Goal: Task Accomplishment & Management: Manage account settings

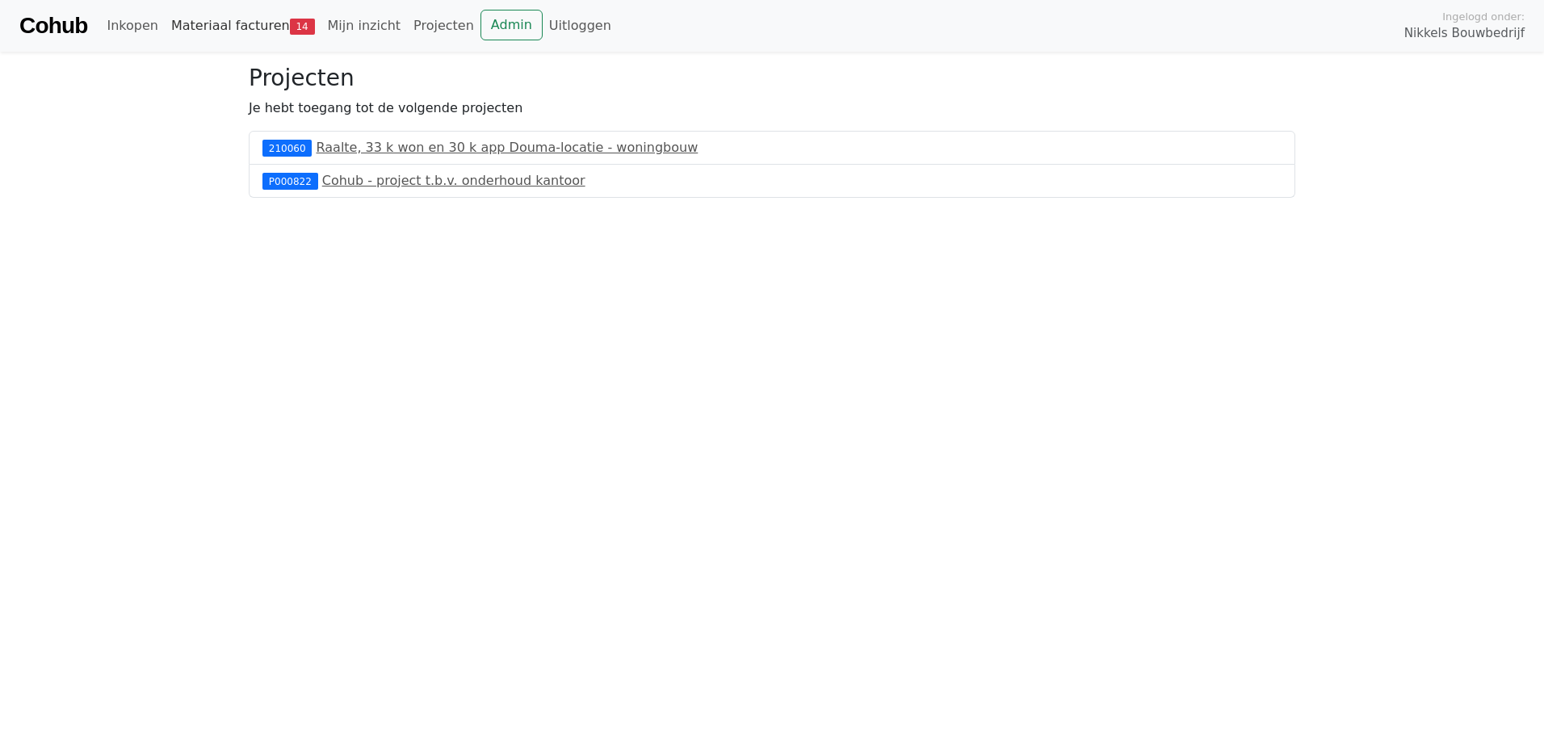
click at [232, 19] on link "Materiaal facturen 14" at bounding box center [243, 26] width 157 height 32
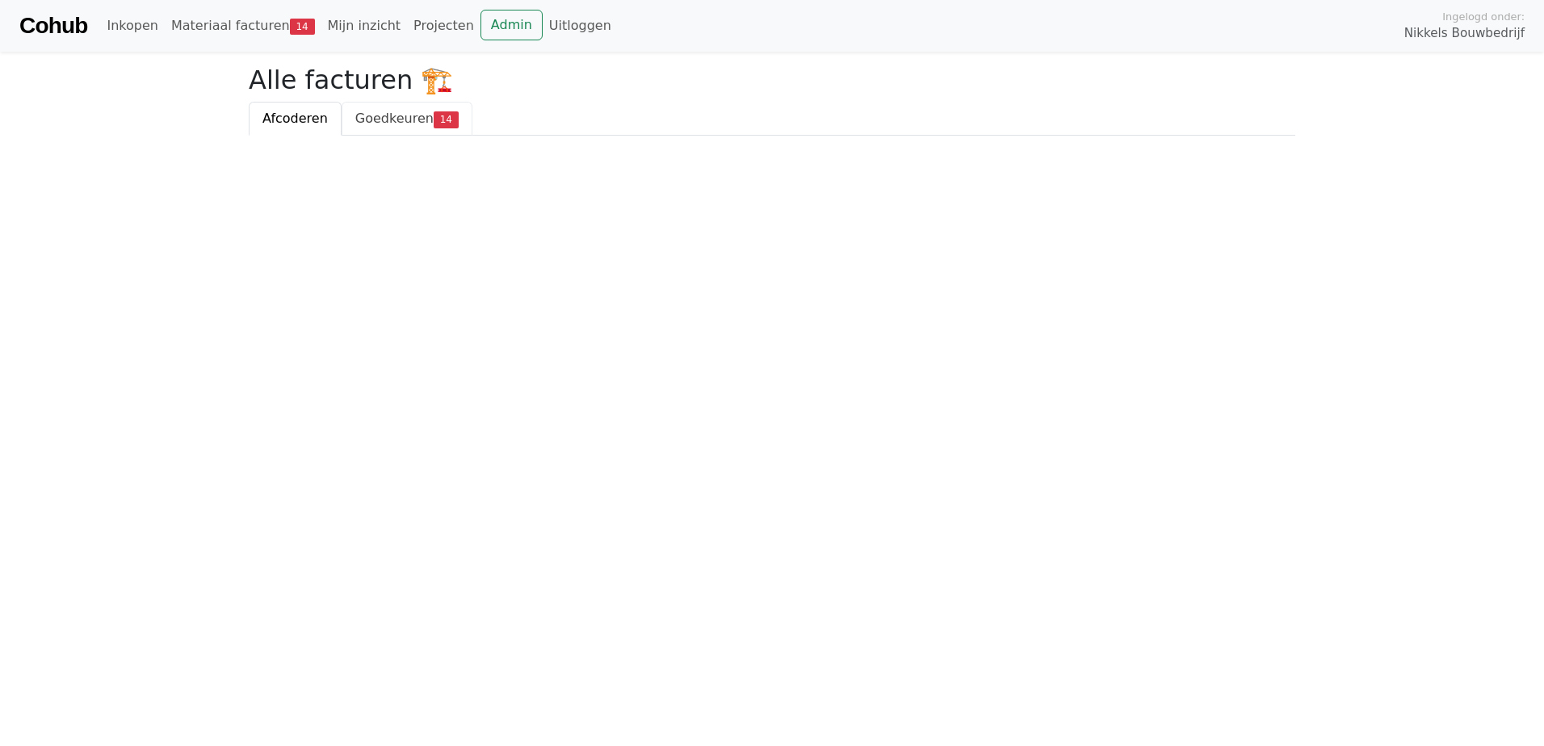
click at [392, 115] on span "Goedkeuren" at bounding box center [394, 118] width 78 height 15
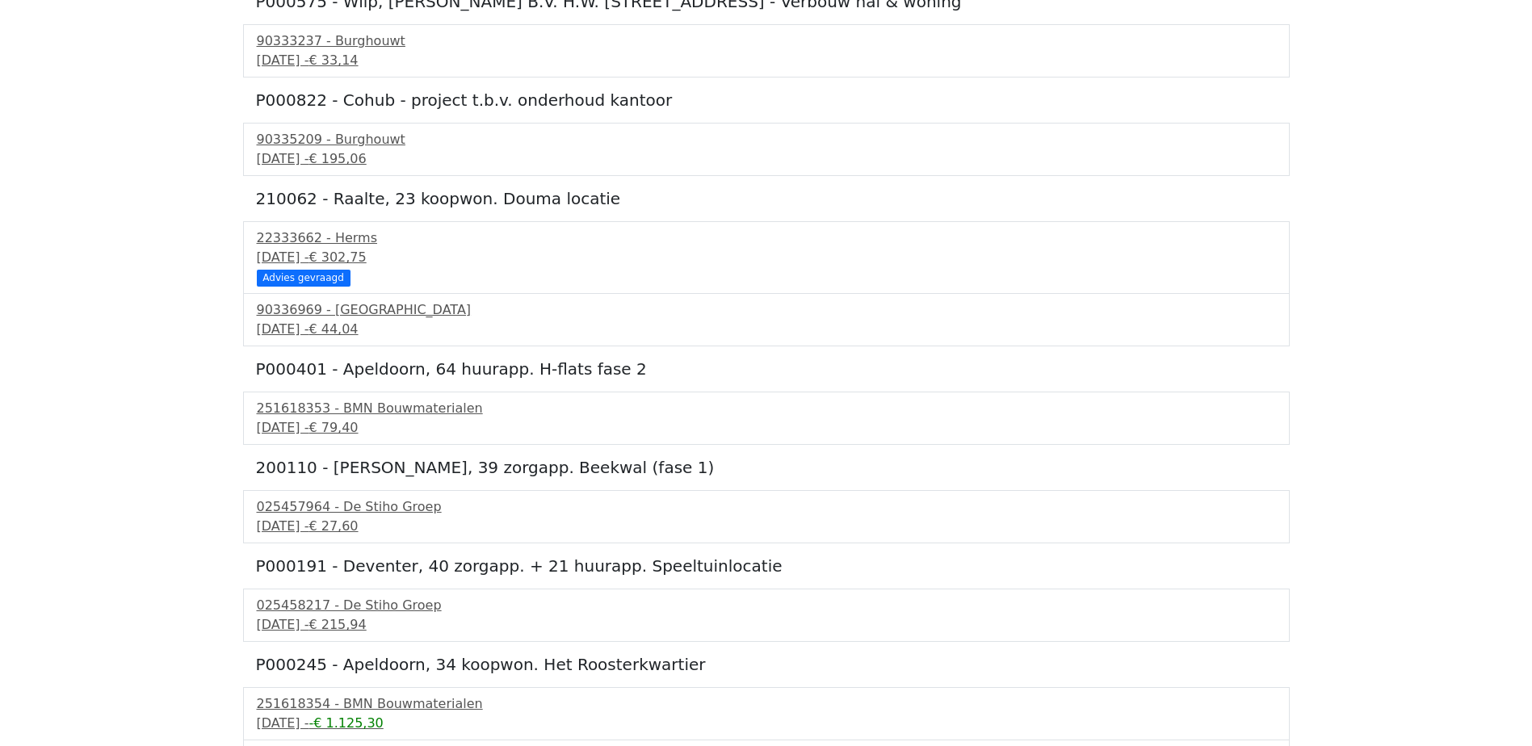
scroll to position [323, 0]
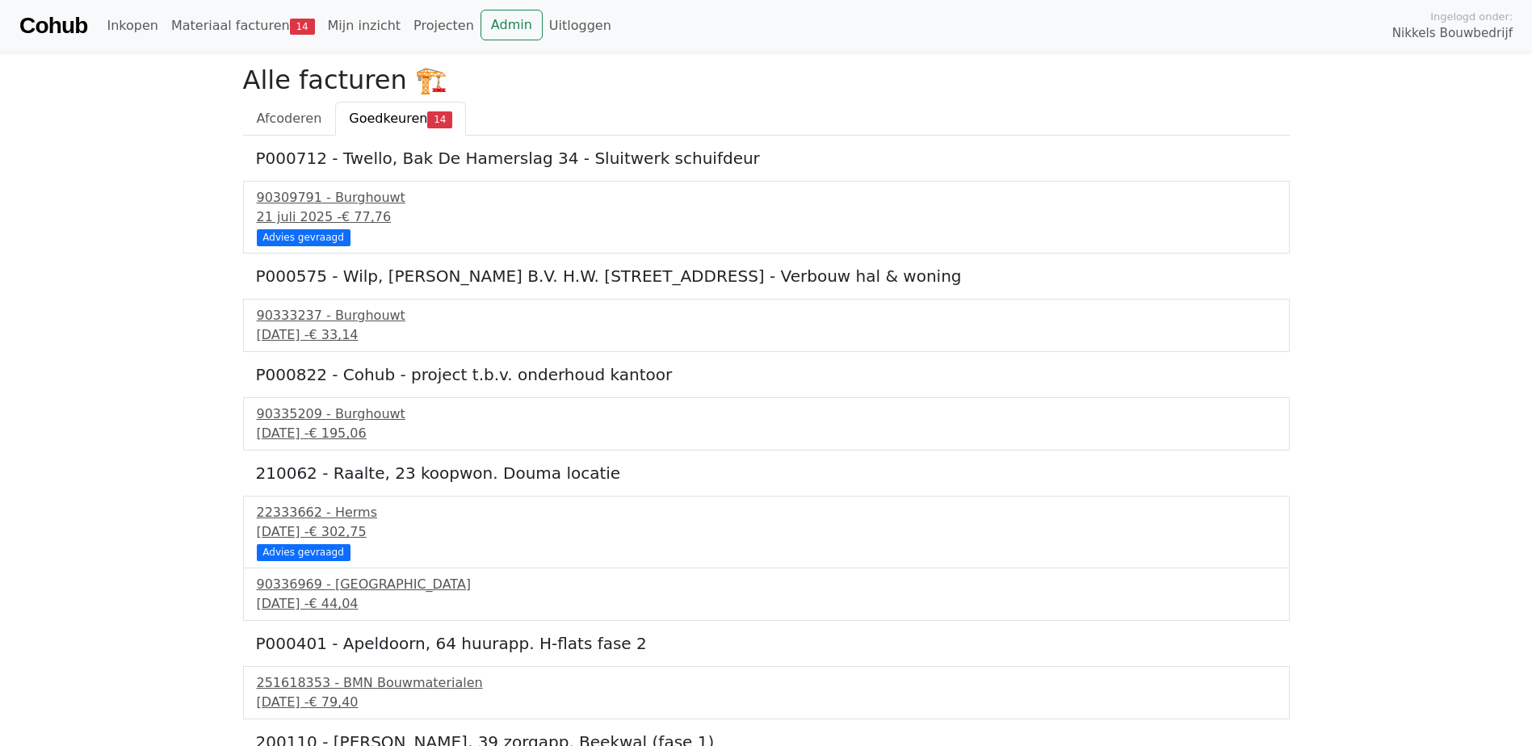
scroll to position [322, 0]
